Goal: Information Seeking & Learning: Learn about a topic

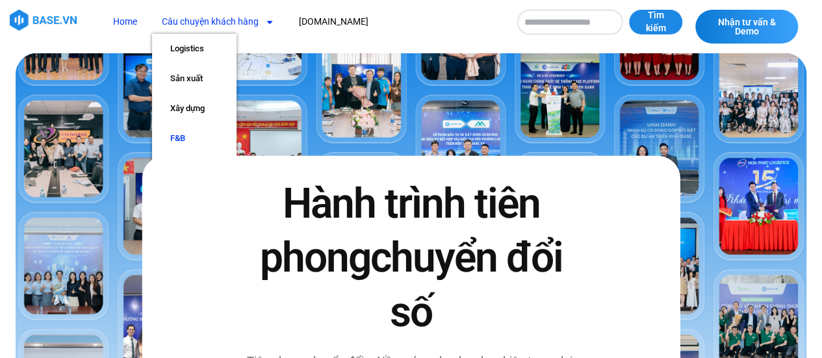
click at [174, 138] on link "F&B" at bounding box center [194, 138] width 84 height 30
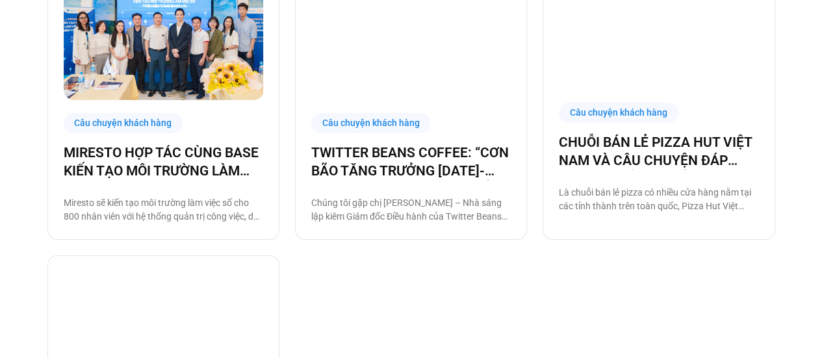
scroll to position [585, 0]
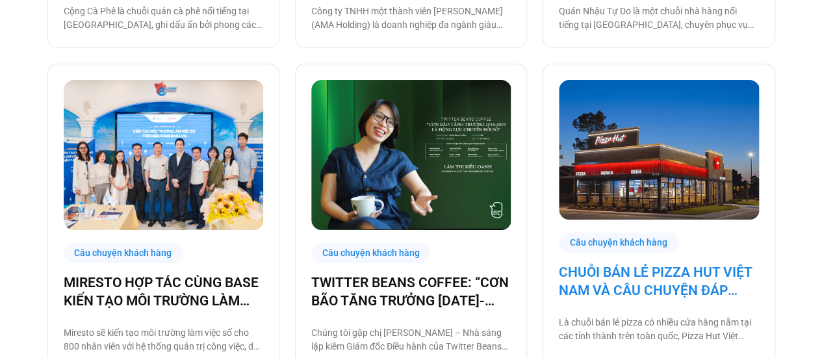
click at [613, 272] on link "CHUỖI BÁN LẺ PIZZA HUT VIỆT NAM VÀ CÂU CHUYỆN ĐÁP ỨNG NHU CẦU TUYỂN DỤNG CÙNG B…" at bounding box center [658, 281] width 199 height 36
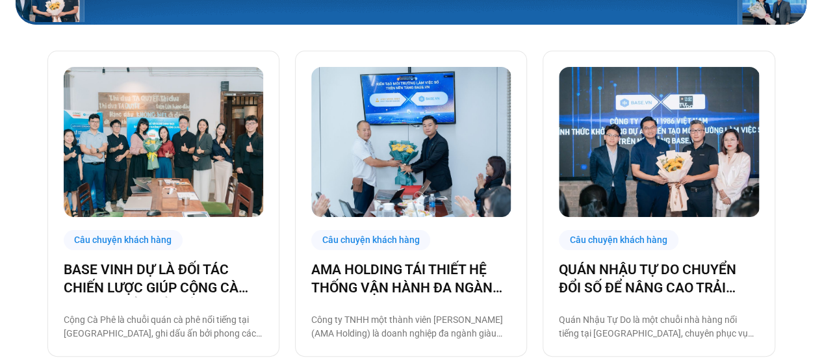
scroll to position [256, 0]
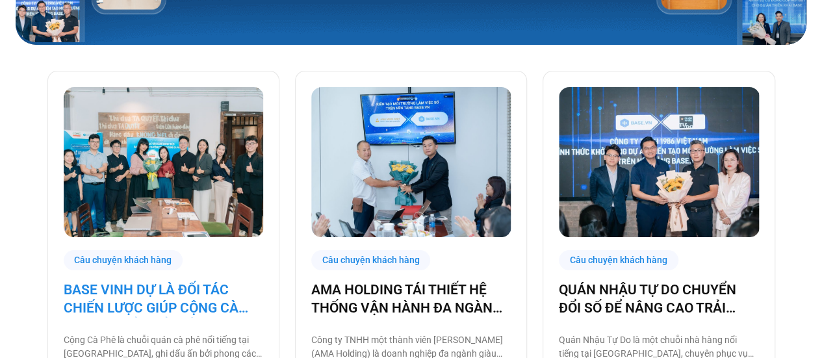
click at [119, 316] on link "BASE VINH DỰ LÀ ĐỐI TÁC CHIẾN LƯỢC GIÚP CỘNG CÀ PHÊ CHUYỂN ĐỔI SỐ VẬN HÀNH!" at bounding box center [163, 299] width 199 height 36
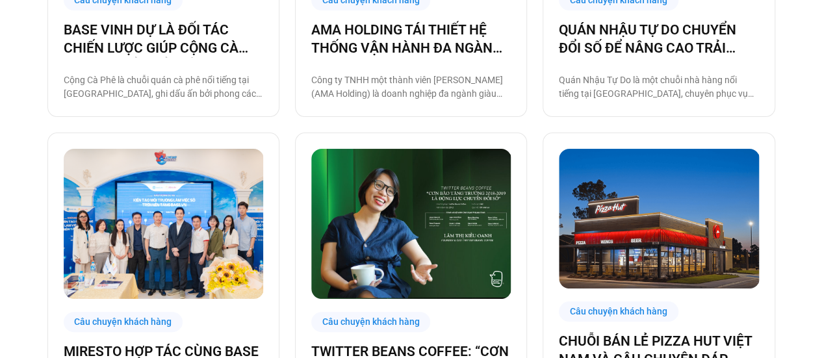
scroll to position [646, 0]
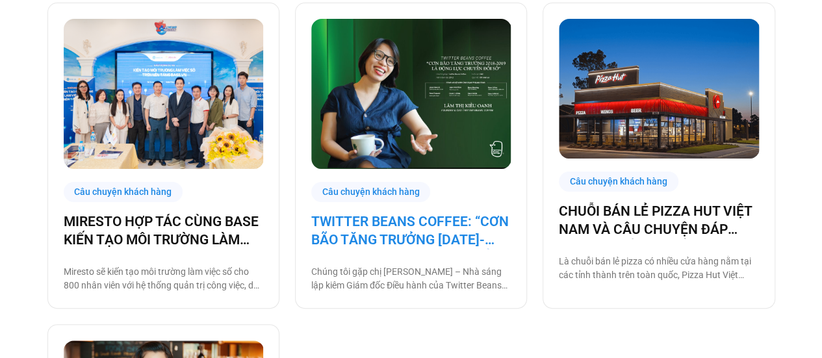
click at [411, 236] on link "TWITTER BEANS COFFEE: “CƠN BÃO TĂNG TRƯỞNG [DATE]-[DATE] LÀ ĐỘNG LỰC CHUYỂN ĐỔI…" at bounding box center [410, 230] width 199 height 36
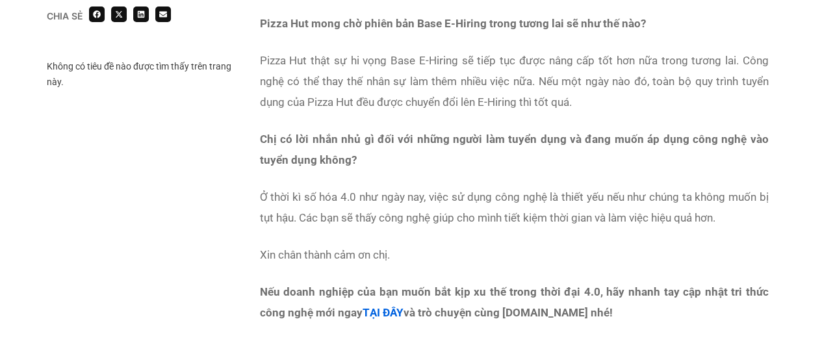
scroll to position [2274, 0]
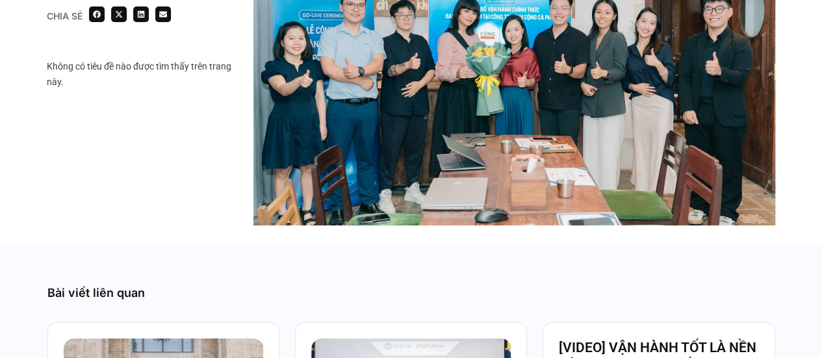
scroll to position [2404, 0]
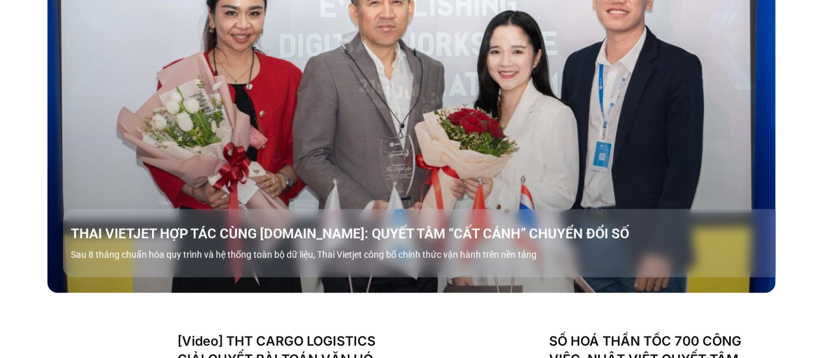
scroll to position [1299, 0]
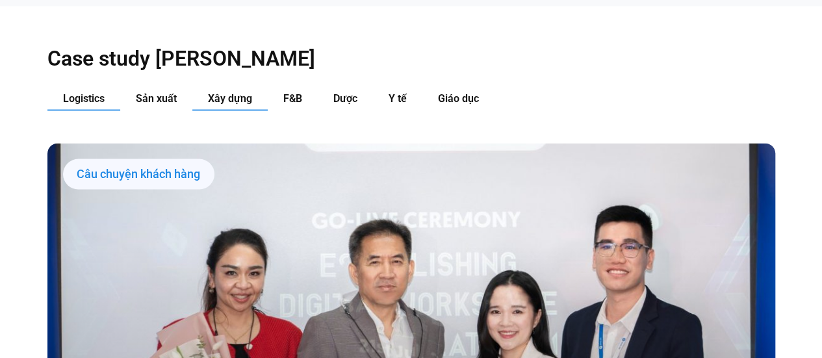
click at [211, 87] on button "Xây dựng" at bounding box center [229, 99] width 75 height 24
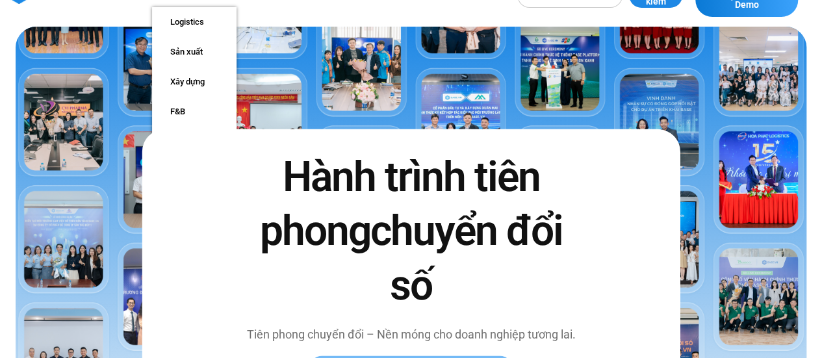
scroll to position [0, 0]
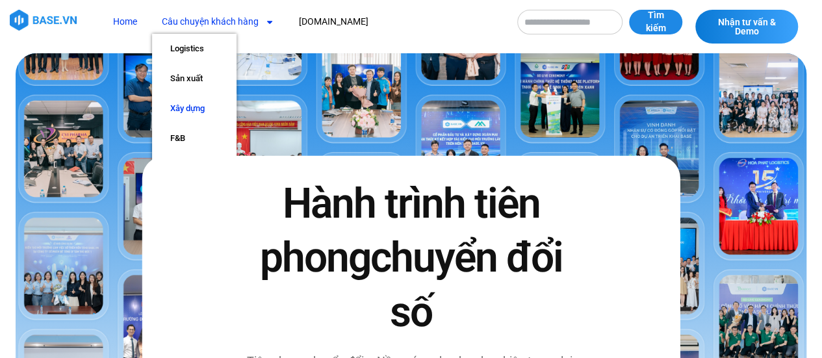
click at [181, 106] on link "Xây dựng" at bounding box center [194, 109] width 84 height 30
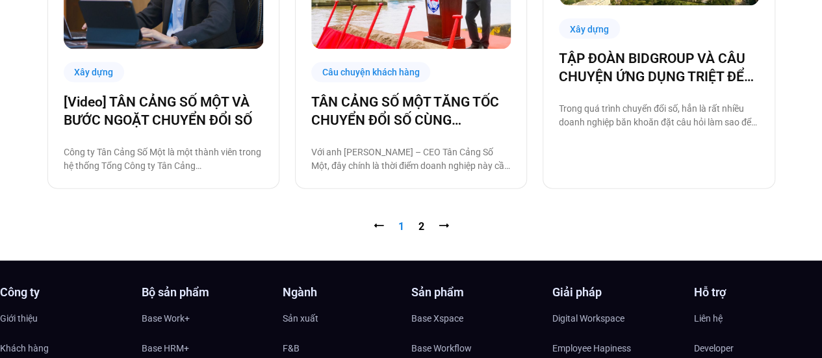
scroll to position [1429, 0]
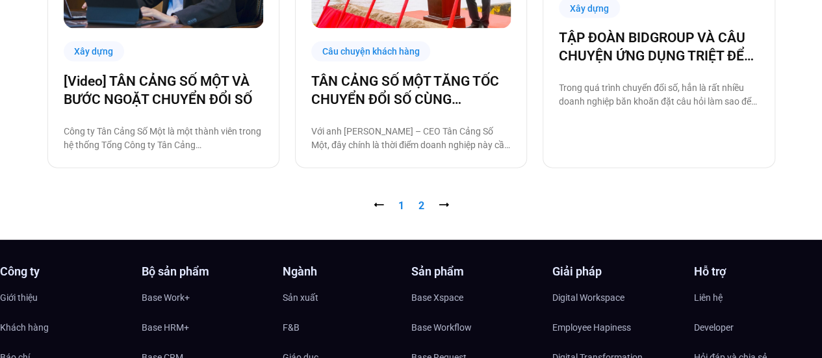
click at [420, 210] on link "Trang 2" at bounding box center [421, 205] width 6 height 12
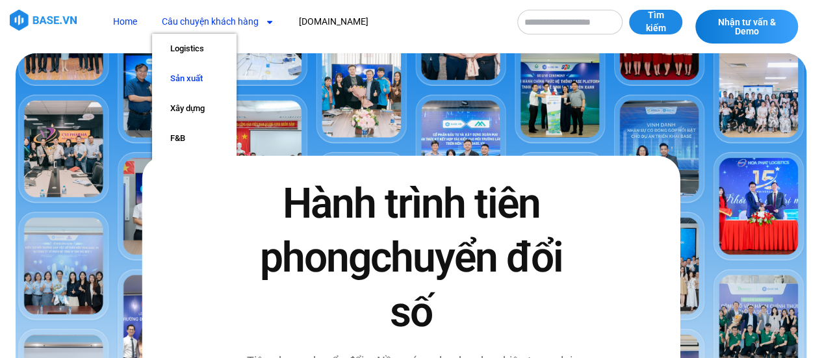
click at [194, 73] on link "Sản xuất" at bounding box center [194, 79] width 84 height 30
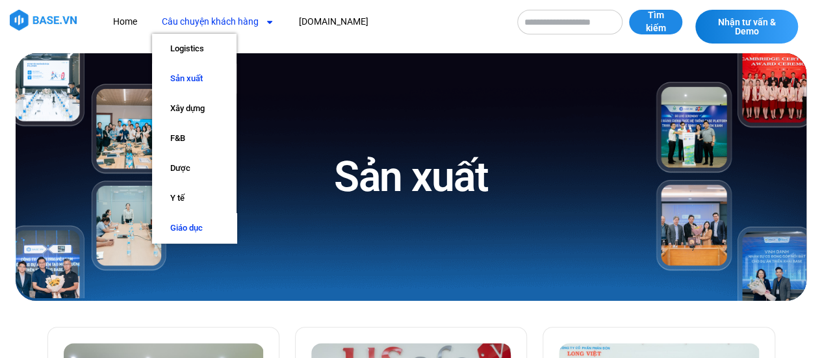
click at [187, 225] on link "Giáo dục" at bounding box center [194, 228] width 84 height 30
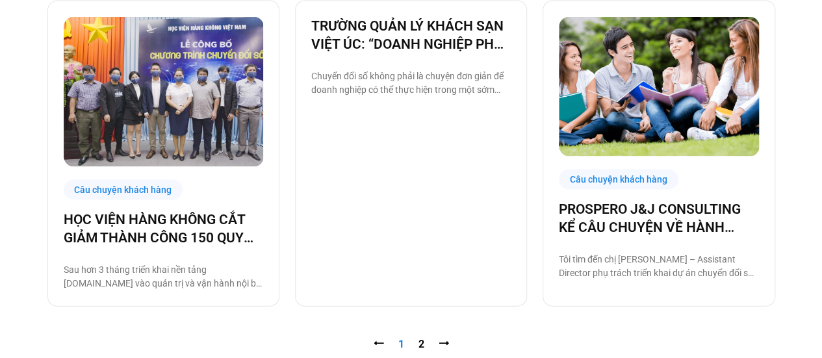
scroll to position [1364, 0]
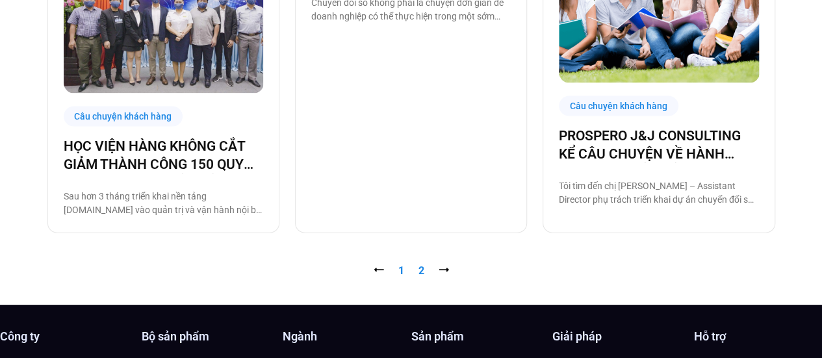
click at [418, 266] on link "Trang 2" at bounding box center [421, 270] width 6 height 12
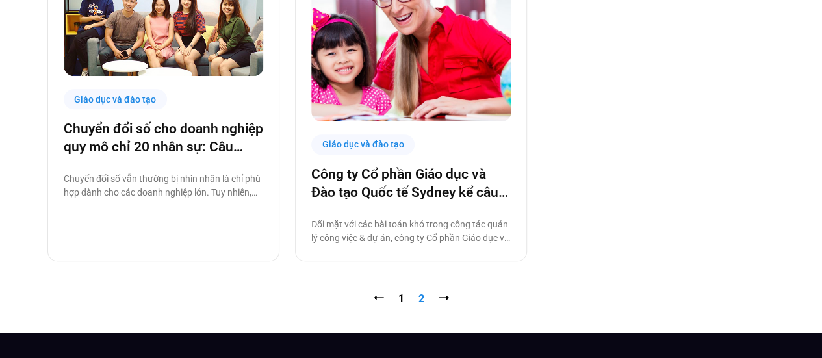
scroll to position [390, 0]
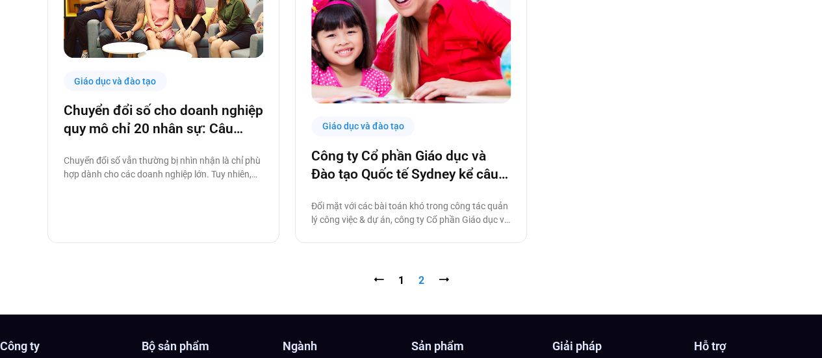
click at [406, 279] on nav "⭠ Trang 1 Trang 2 ⭢" at bounding box center [411, 281] width 728 height 16
click at [401, 277] on link "Trang 1" at bounding box center [401, 280] width 6 height 12
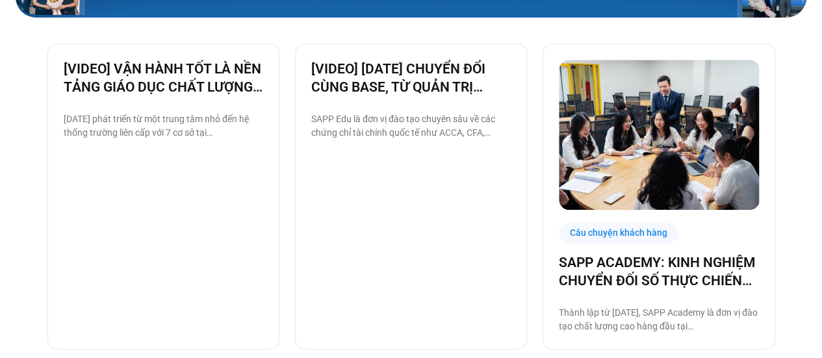
scroll to position [325, 0]
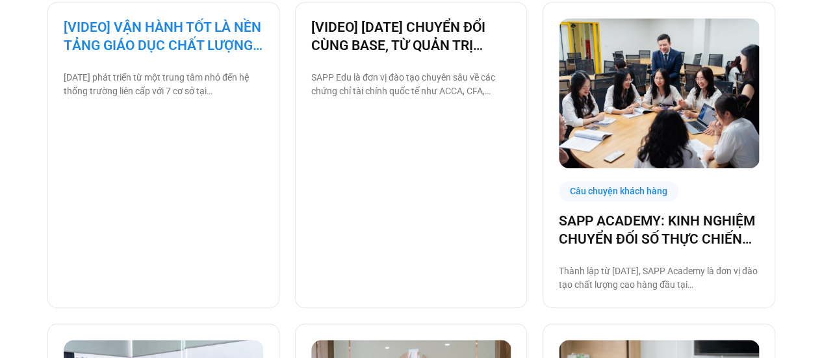
click at [179, 37] on link "[VIDEO] VẬN HÀNH TỐT LÀ NỀN TẢNG GIÁO DỤC CHẤT LƯỢNG – BAMBOO SCHOOL CHỌN BASE" at bounding box center [163, 36] width 199 height 36
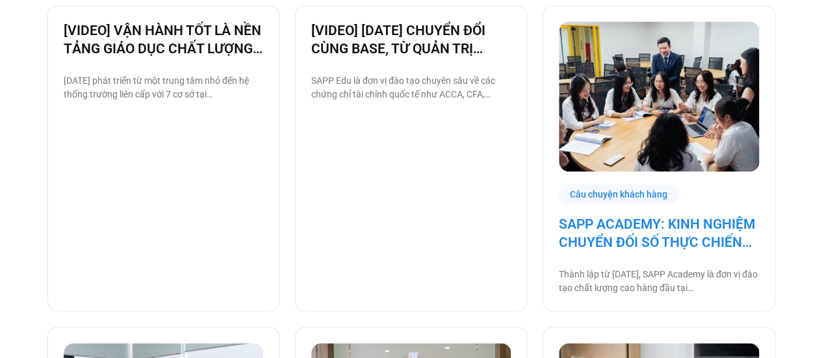
click at [595, 238] on link "SAPP ACADEMY: KINH NGHIỆM CHUYỂN ĐỐI SỐ THỰC CHIẾN TỪ TƯ DUY QUẢN TRỊ VỮNG" at bounding box center [658, 233] width 199 height 36
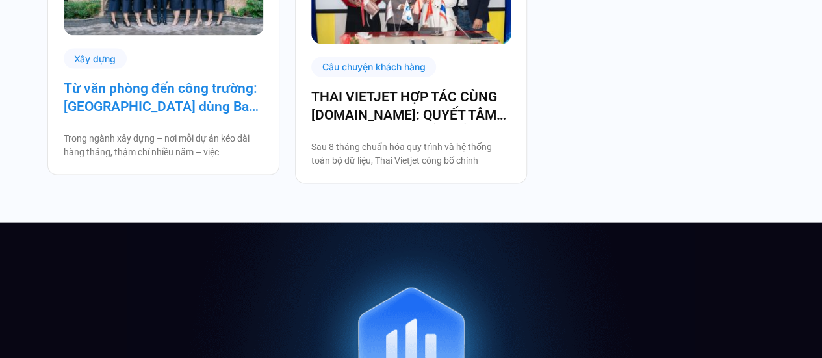
scroll to position [1364, 0]
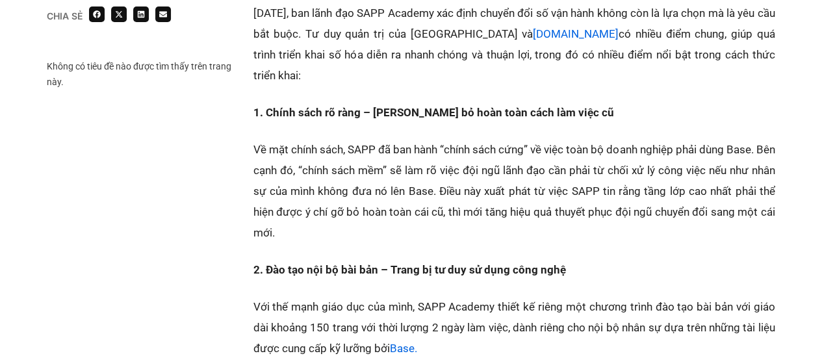
scroll to position [1494, 0]
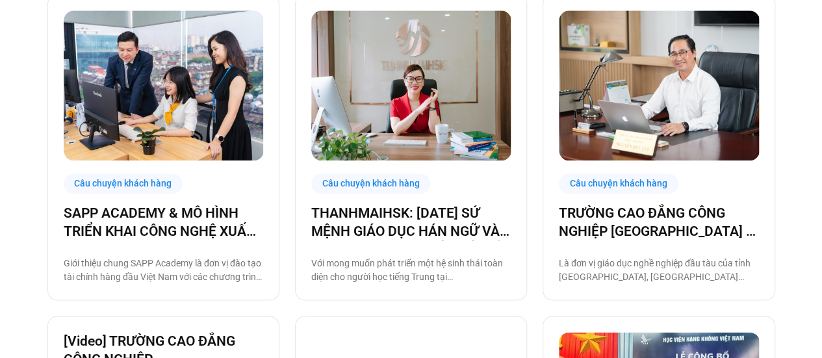
scroll to position [776, 0]
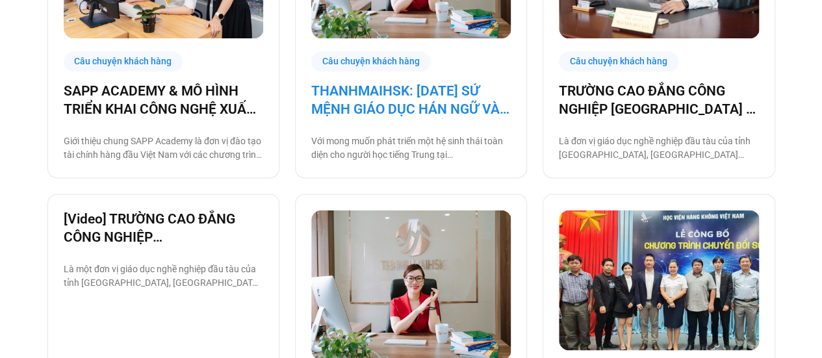
click at [381, 92] on link "THANHMAIHSK: [DATE] SỨ MỆNH GIÁO DỤC HÁN NGỮ VÀ BƯỚC NGOẶT CHUYỂN ĐỔI SỐ" at bounding box center [410, 100] width 199 height 36
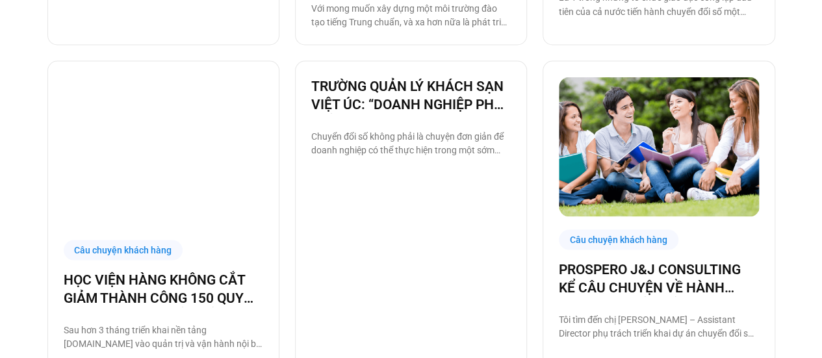
scroll to position [1491, 0]
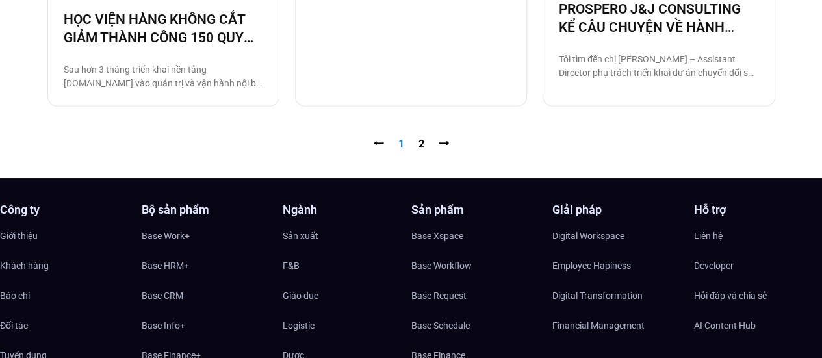
click at [417, 147] on nav "⭠ Trang 1 Trang 2 ⭢" at bounding box center [411, 144] width 728 height 16
click at [425, 146] on nav "⭠ Trang 1 Trang 2 ⭢" at bounding box center [411, 144] width 728 height 16
click at [420, 143] on link "Trang 2" at bounding box center [421, 144] width 6 height 12
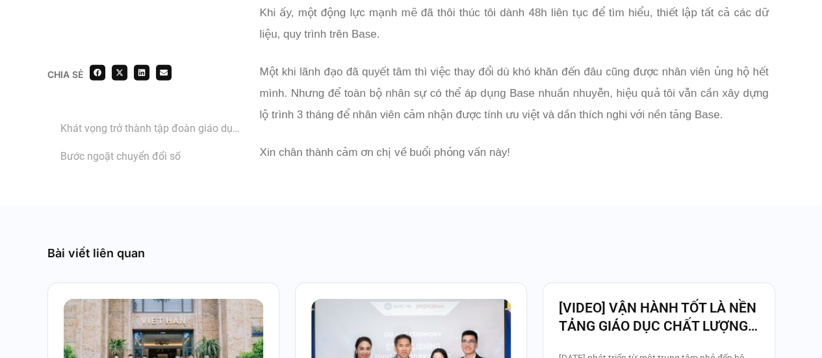
scroll to position [4158, 0]
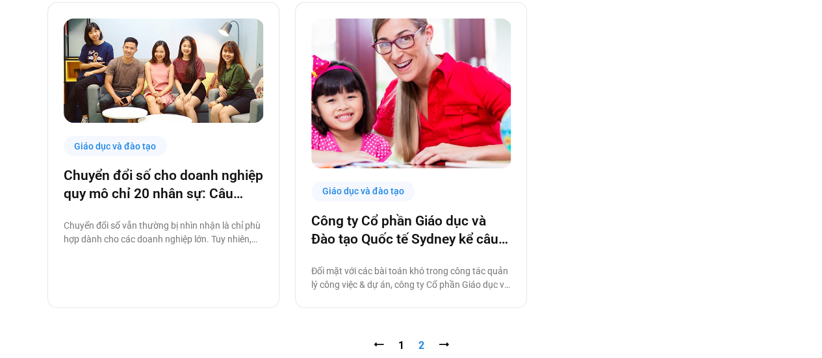
scroll to position [455, 0]
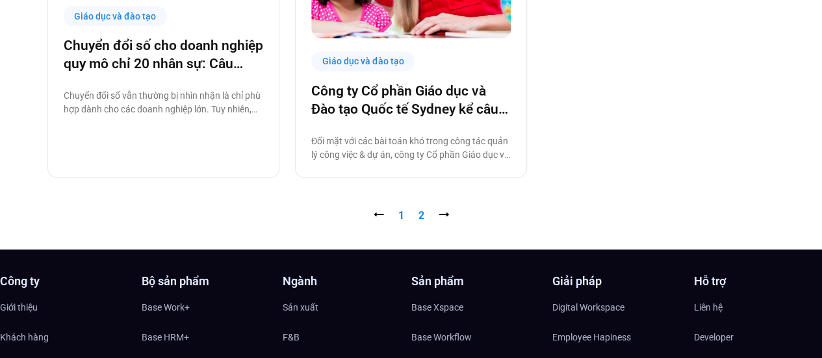
click at [401, 216] on link "Trang 1" at bounding box center [401, 215] width 6 height 12
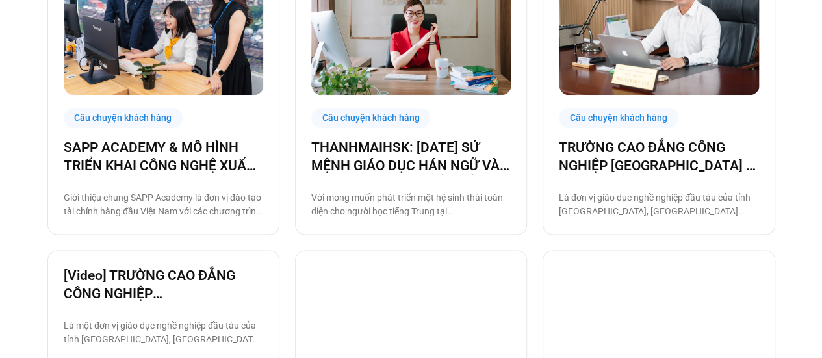
scroll to position [650, 0]
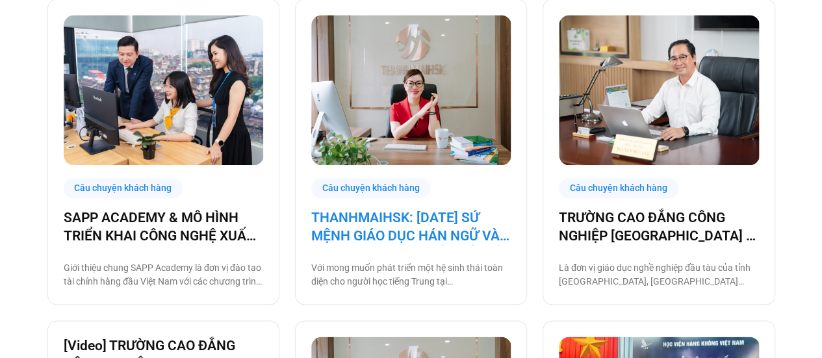
click at [405, 228] on link "THANHMAIHSK: [DATE] SỨ MỆNH GIÁO DỤC HÁN NGỮ VÀ BƯỚC NGOẶT CHUYỂN ĐỔI SỐ" at bounding box center [410, 227] width 199 height 36
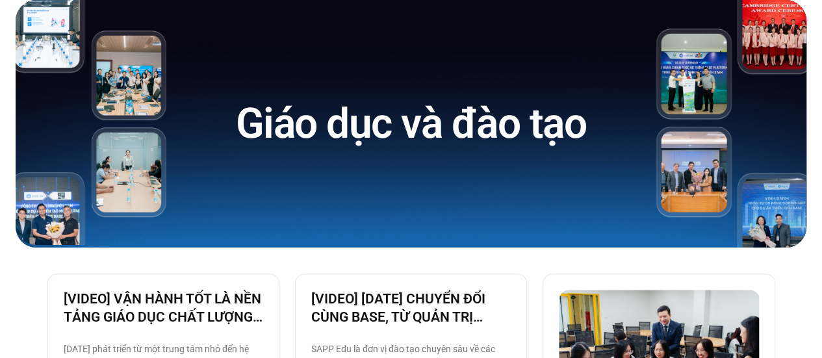
scroll to position [0, 0]
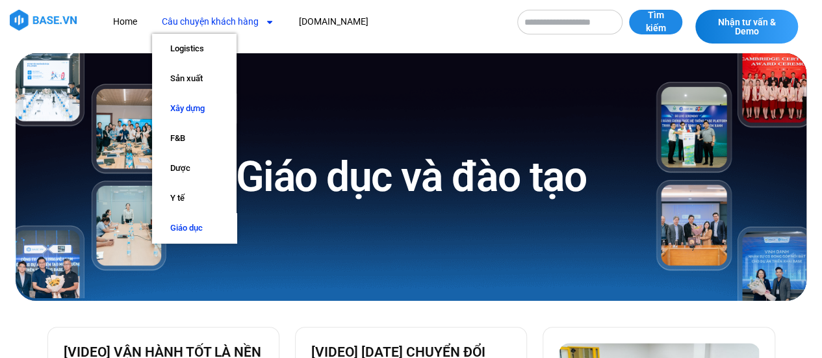
click at [180, 107] on link "Xây dựng" at bounding box center [194, 109] width 84 height 30
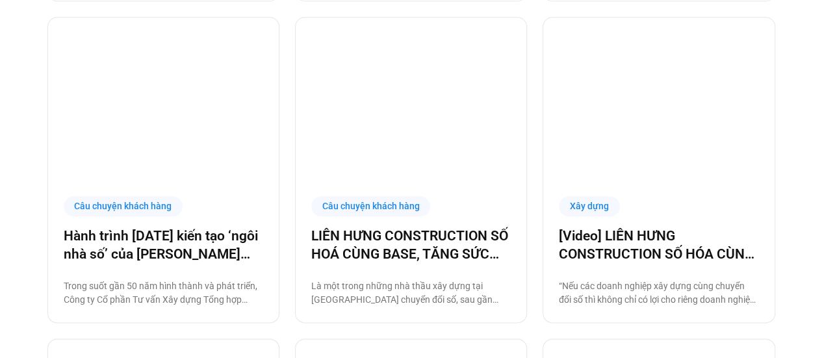
scroll to position [650, 0]
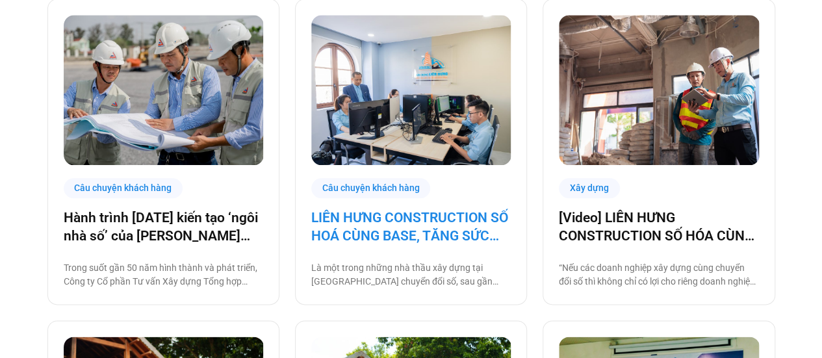
click at [325, 235] on link "LIÊN HƯNG CONSTRUCTION SỐ HOÁ CÙNG BASE, TĂNG SỨC MẠNH NỘI TẠI KHAI PHÁ THỊ TRƯ…" at bounding box center [410, 227] width 199 height 36
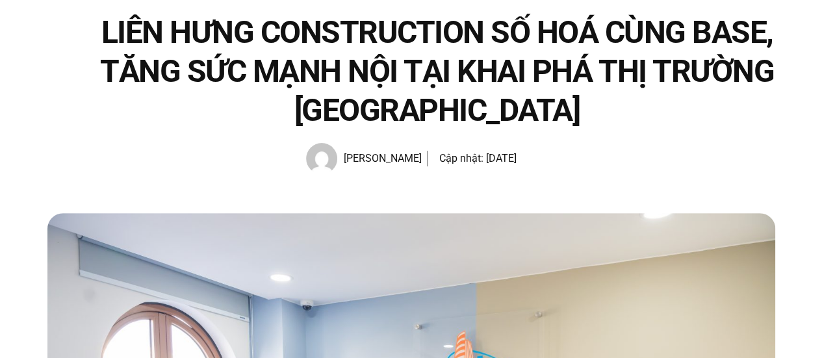
scroll to position [130, 0]
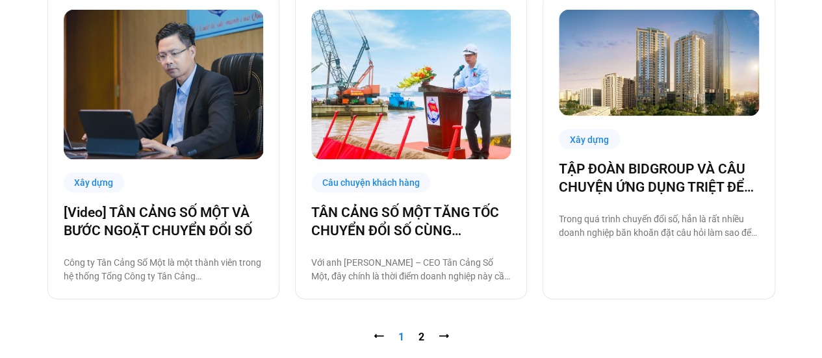
scroll to position [1299, 0]
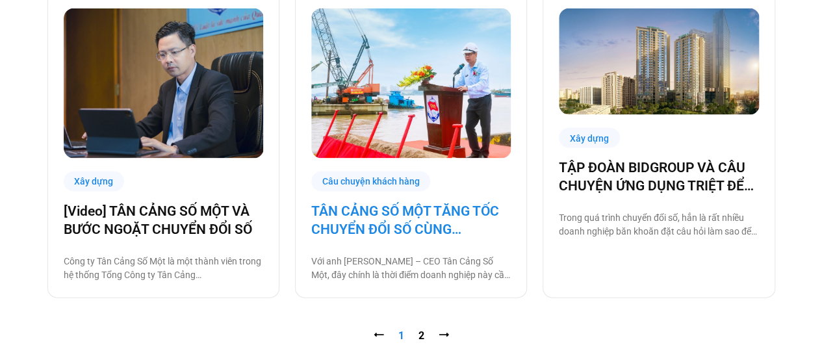
click at [379, 226] on link "TÂN CẢNG SỐ MỘT TĂNG TỐC CHUYỂN ĐỔI SỐ CÙNG [DOMAIN_NAME]" at bounding box center [410, 220] width 199 height 36
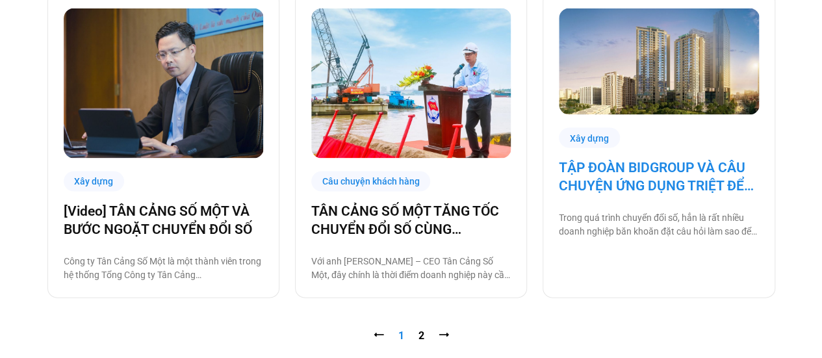
click at [633, 183] on link "TẬP ĐOÀN BIDGROUP VÀ CÂU CHUYỆN ỨNG DỤNG TRIỆT ĐỂ CÔNG NGHỆ BASE TRONG VẬN HÀNH…" at bounding box center [658, 177] width 199 height 36
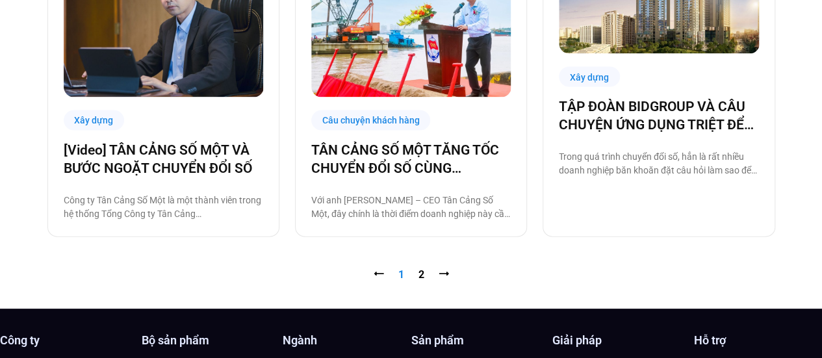
scroll to position [1429, 0]
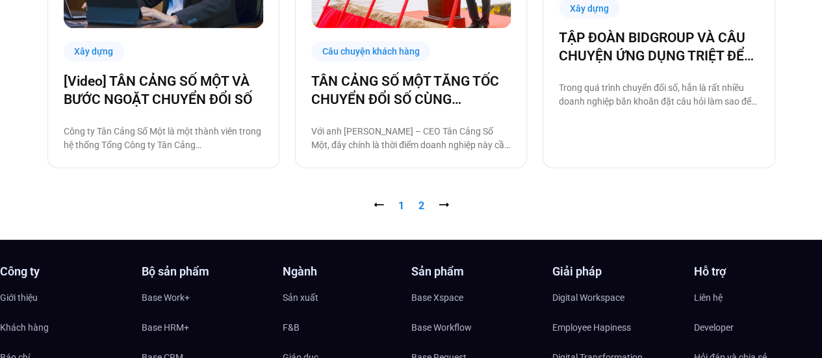
click at [424, 208] on link "Trang 2" at bounding box center [421, 205] width 6 height 12
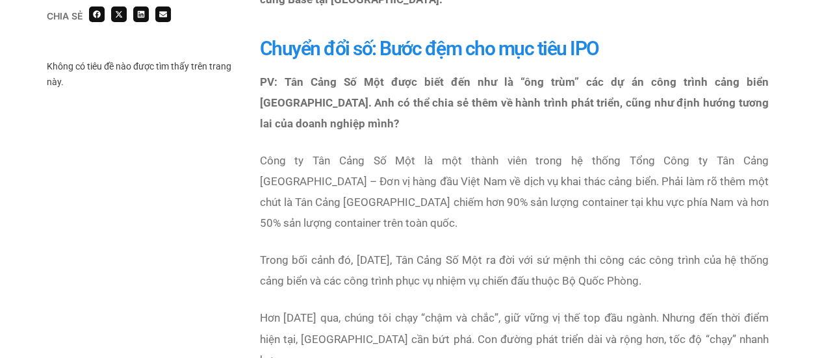
scroll to position [910, 0]
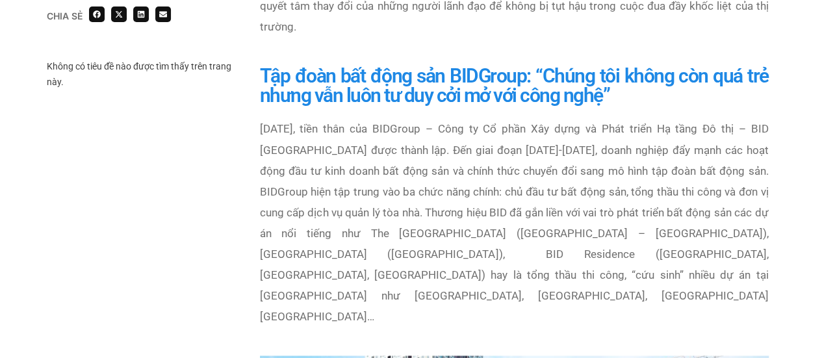
scroll to position [1104, 0]
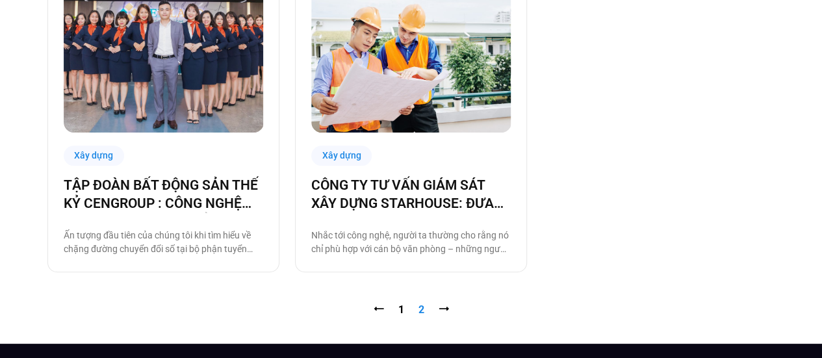
scroll to position [390, 0]
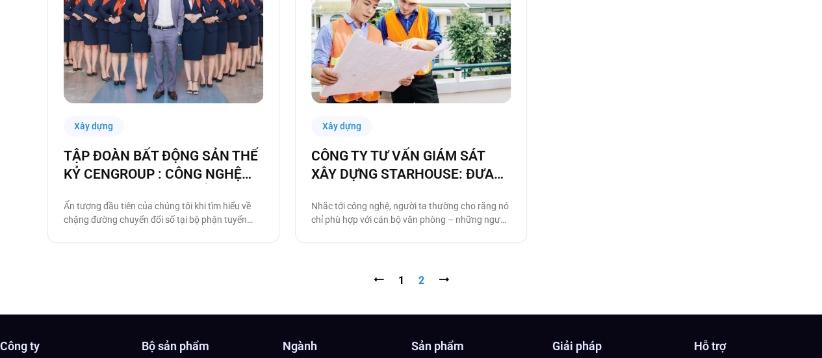
click at [395, 277] on nav "⭠ Trang 1 Trang 2 ⭢" at bounding box center [411, 281] width 728 height 16
click at [398, 277] on link "Trang 1" at bounding box center [401, 280] width 6 height 12
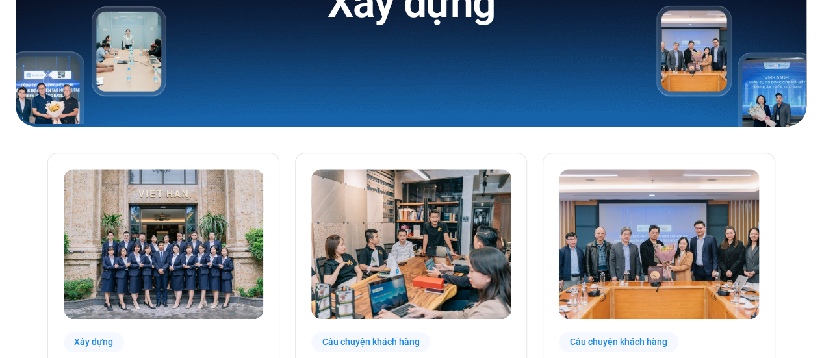
scroll to position [325, 0]
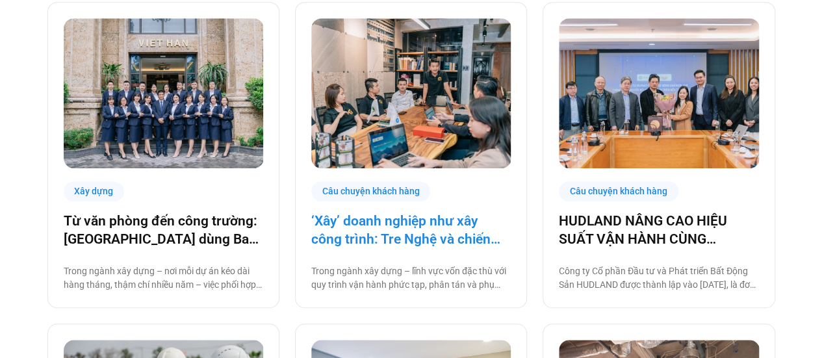
click at [377, 239] on link "‘Xây’ doanh nghiệp như xây công trình: Tre Nghệ và chiến lược chuyển đổi từ gốc" at bounding box center [410, 230] width 199 height 36
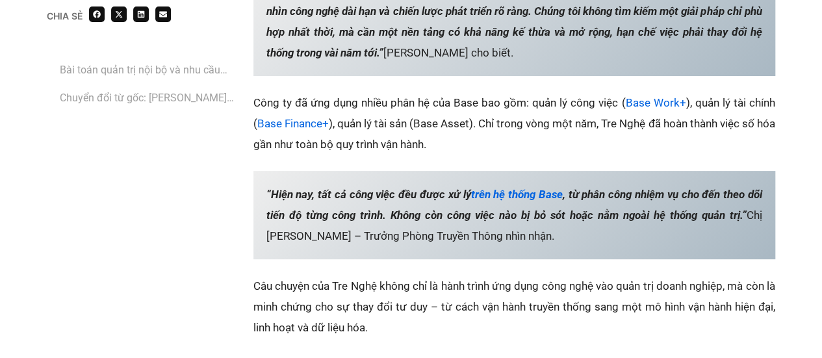
scroll to position [2469, 0]
